Goal: Task Accomplishment & Management: Use online tool/utility

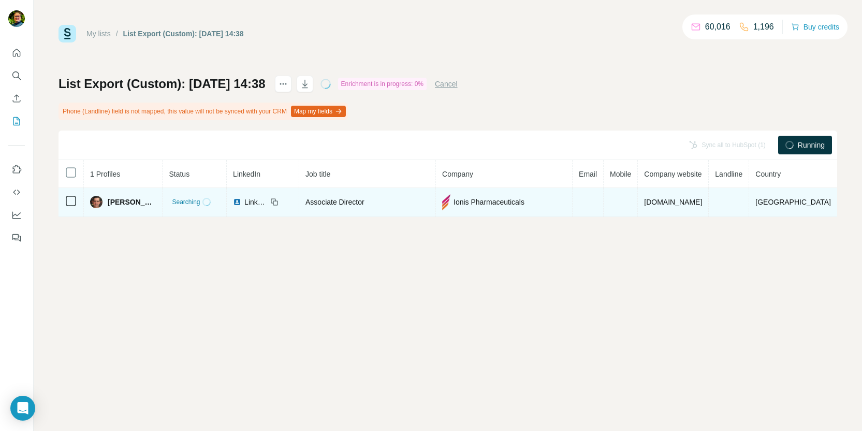
click at [128, 204] on span "[PERSON_NAME]" at bounding box center [132, 202] width 48 height 10
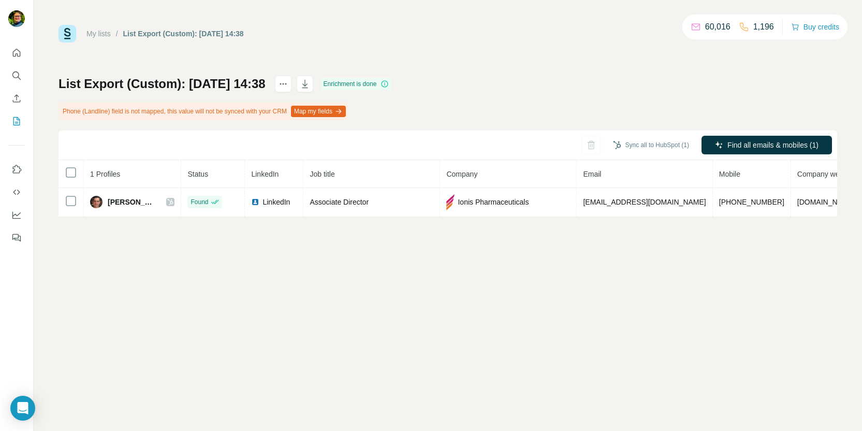
click at [336, 111] on button "Map my fields" at bounding box center [318, 111] width 55 height 11
click at [649, 143] on button "Sync all to HubSpot (1)" at bounding box center [651, 145] width 91 height 16
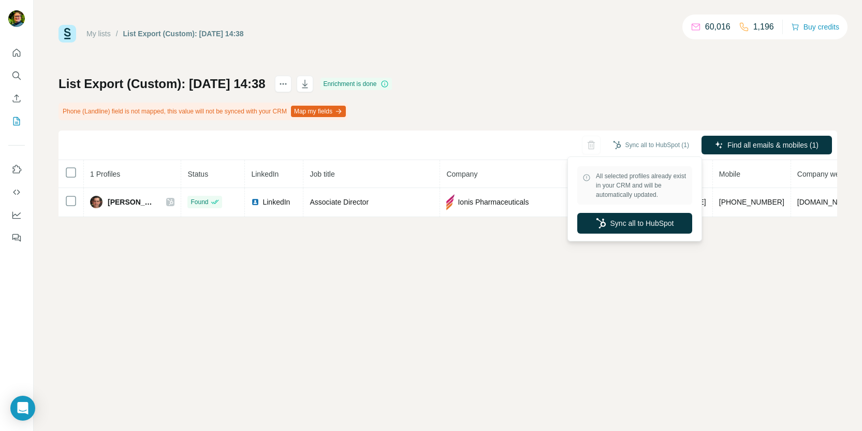
click at [634, 212] on div "All selected profiles already exist in your CRM and will be automatically updat…" at bounding box center [634, 199] width 129 height 80
click at [637, 222] on button "Sync all to HubSpot" at bounding box center [634, 223] width 115 height 21
